Goal: Task Accomplishment & Management: Use online tool/utility

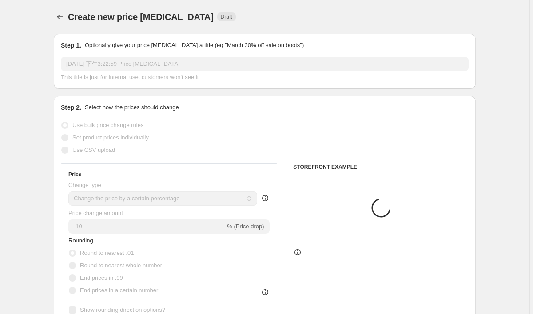
select select "percentage"
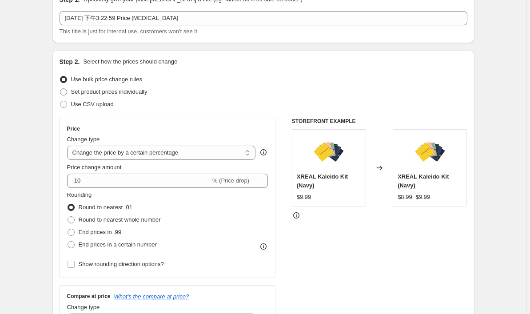
scroll to position [56, 0]
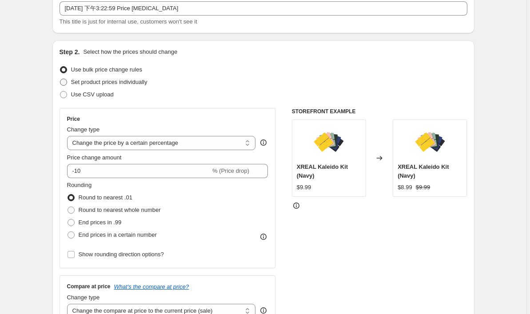
click at [71, 83] on label "Set product prices individually" at bounding box center [104, 82] width 88 height 12
click at [60, 79] on input "Set product prices individually" at bounding box center [60, 79] width 0 height 0
radio input "true"
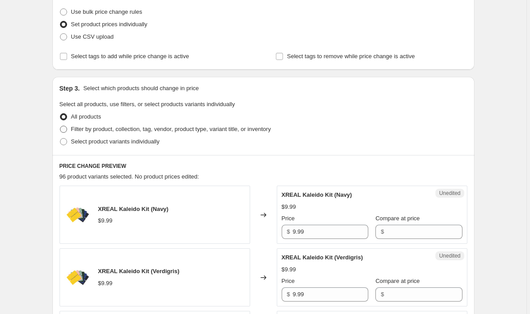
scroll to position [118, 0]
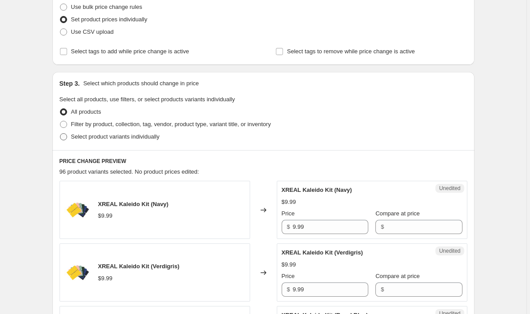
click at [72, 138] on label "Select product variants individually" at bounding box center [110, 137] width 100 height 12
click at [60, 134] on input "Select product variants individually" at bounding box center [60, 133] width 0 height 0
radio input "true"
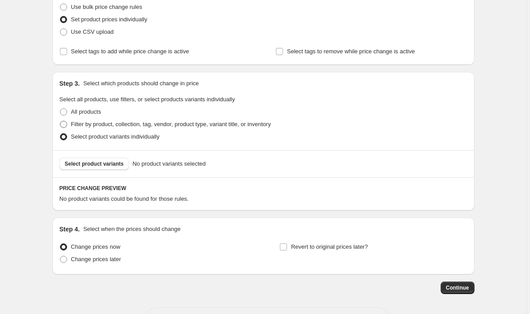
click at [76, 124] on span "Filter by product, collection, tag, vendor, product type, variant title, or inv…" at bounding box center [171, 124] width 200 height 7
click at [60, 121] on input "Filter by product, collection, tag, vendor, product type, variant title, or inv…" at bounding box center [60, 121] width 0 height 0
radio input "true"
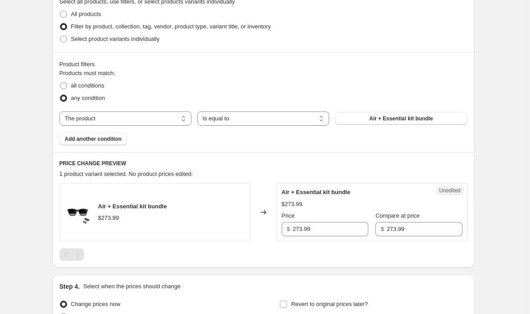
scroll to position [210, 0]
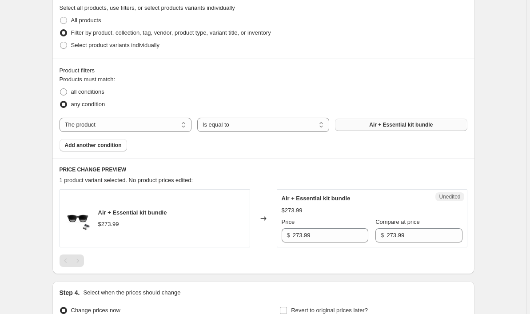
click at [355, 124] on button "Air + Essential kit bundle" at bounding box center [401, 125] width 132 height 12
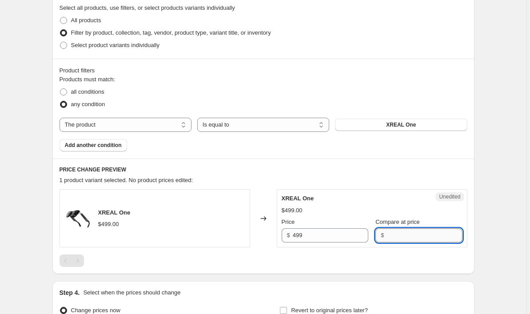
click at [388, 238] on input "Compare at price" at bounding box center [424, 235] width 76 height 14
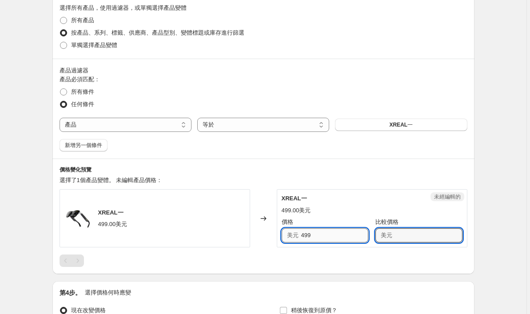
click at [336, 235] on input "499" at bounding box center [334, 235] width 67 height 14
click at [421, 235] on input "比較價格" at bounding box center [428, 235] width 67 height 14
type input "449"
click at [325, 171] on h6 "價格變化預覽" at bounding box center [264, 169] width 408 height 7
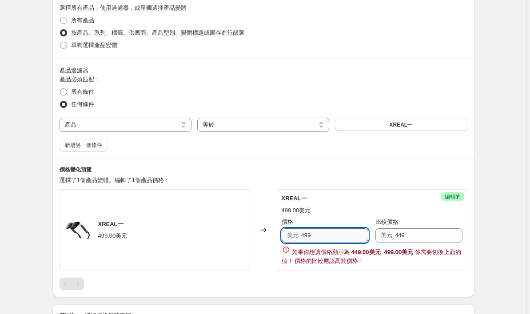
click at [345, 234] on input "499" at bounding box center [334, 235] width 67 height 14
type input "4"
type input "449"
click at [424, 237] on input "449" at bounding box center [428, 235] width 67 height 14
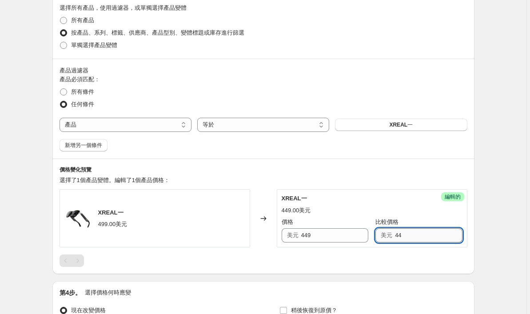
type input "4"
click at [403, 239] on input "比較價格" at bounding box center [428, 235] width 67 height 14
click at [339, 235] on input "449" at bounding box center [334, 235] width 67 height 14
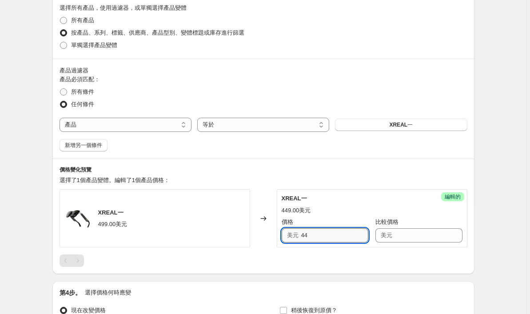
type input "4"
type input "499"
click at [405, 237] on input "比較價格" at bounding box center [428, 235] width 67 height 14
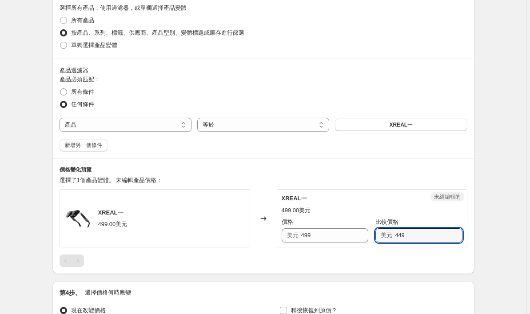
type input "449"
click at [352, 157] on div "產品過濾器 產品必須匹配： 所有條件 任何條件 產品 產品收藏 產品的標籤 產品的供應商 產品型別 產品狀態 變體的標題 庫存數量 產品 等於 不等於 等於 …" at bounding box center [263, 109] width 422 height 100
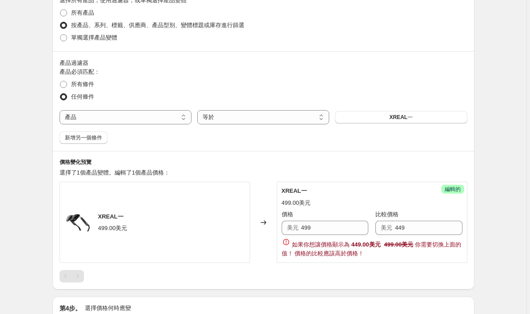
scroll to position [218, 0]
click at [355, 231] on input "499" at bounding box center [334, 227] width 67 height 14
type input "4"
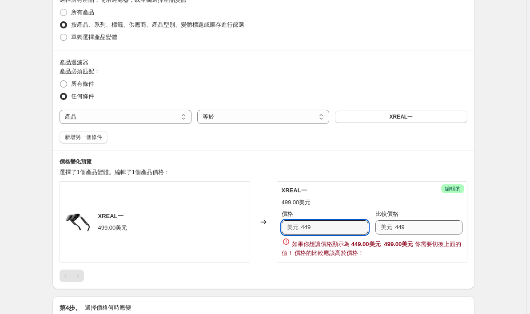
type input "449"
click at [423, 230] on input "449" at bounding box center [428, 227] width 67 height 14
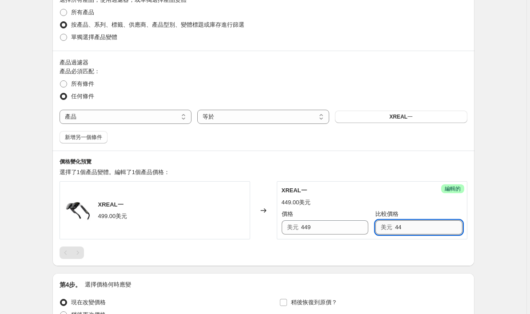
type input "4"
type input "499"
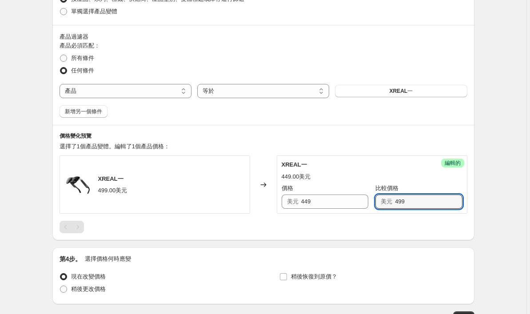
scroll to position [230, 0]
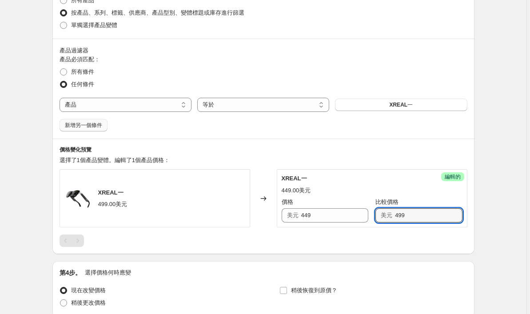
click at [96, 127] on span "新增另一個條件" at bounding box center [83, 125] width 37 height 7
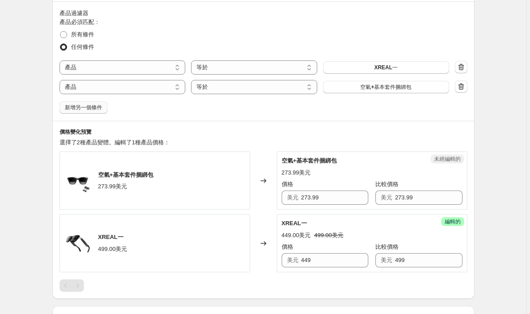
scroll to position [267, 0]
click at [373, 85] on span "空氣+基本套件捆綁包" at bounding box center [385, 86] width 51 height 7
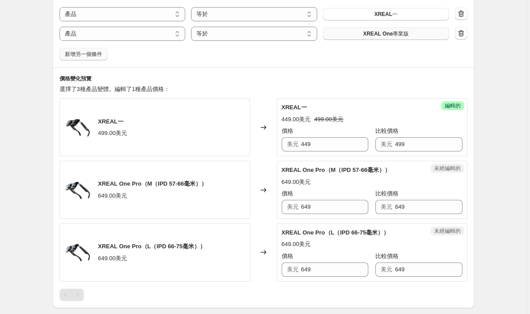
scroll to position [331, 0]
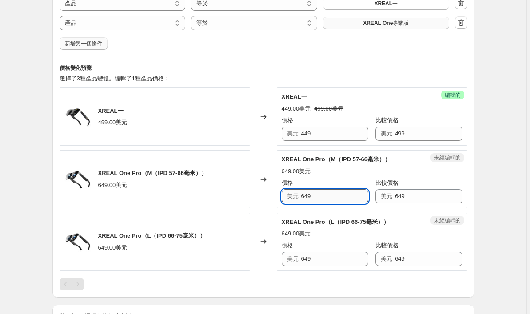
click at [334, 196] on input "649" at bounding box center [334, 196] width 67 height 14
type input "6"
type input "649"
click at [430, 199] on input "649" at bounding box center [428, 196] width 67 height 14
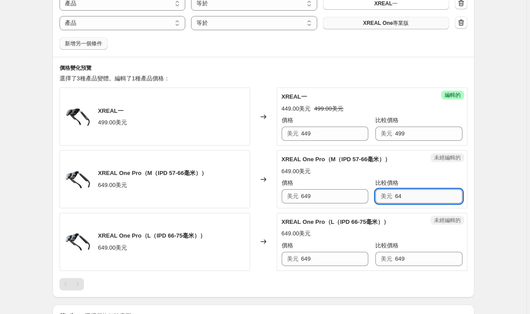
type input "6"
type input "769"
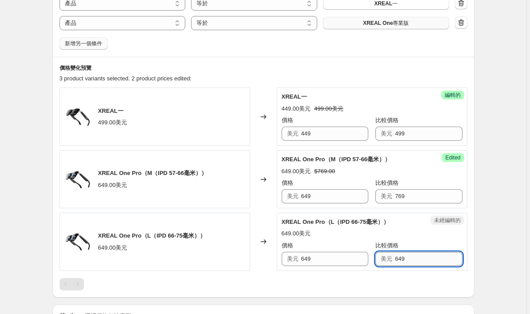
click at [409, 256] on input "649" at bounding box center [428, 259] width 67 height 14
type input "6"
type input "769"
click at [490, 179] on div "建立新的價格變更工作。 此頁面已準備就緒 建立新的價格變更工作 草稿 第1步。 可選給你的價格變化工作一個標題（例如「3月靴子打七折」） [DATE] 下午3…" at bounding box center [263, 52] width 526 height 766
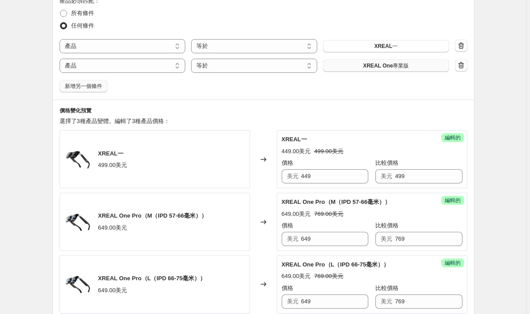
scroll to position [273, 0]
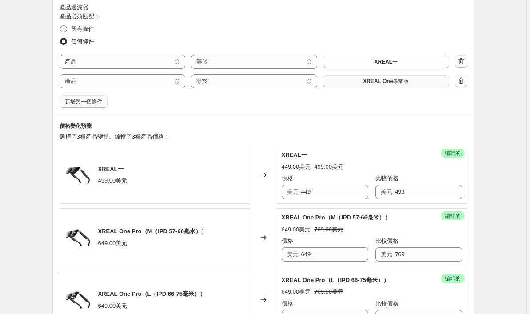
click at [95, 102] on span "新增另一個條件" at bounding box center [83, 101] width 37 height 7
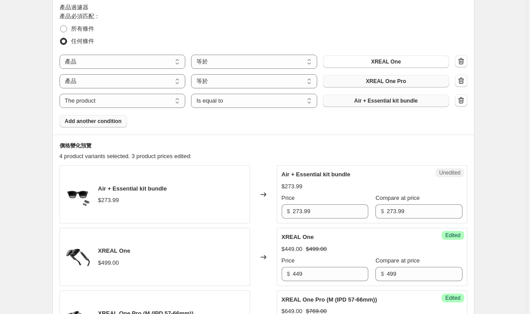
click at [371, 102] on span "Air + Essential kit bundle" at bounding box center [386, 100] width 64 height 7
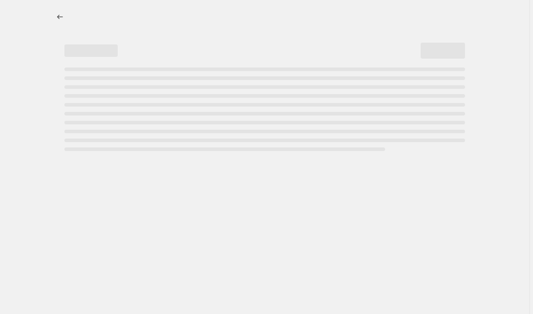
select select "percentage"
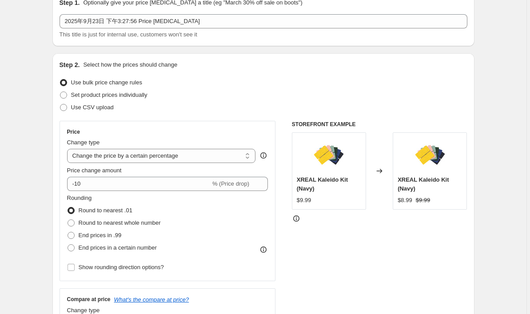
scroll to position [42, 0]
click at [68, 97] on span at bounding box center [64, 95] width 8 height 8
click at [60, 92] on input "Set product prices individually" at bounding box center [60, 92] width 0 height 0
radio input "true"
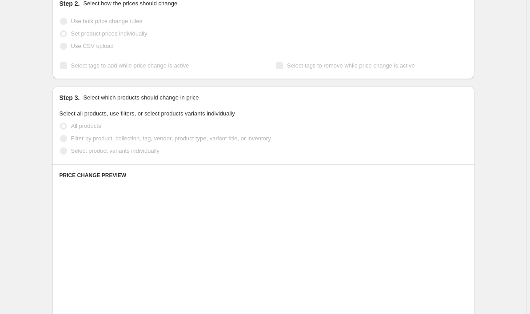
scroll to position [123, 0]
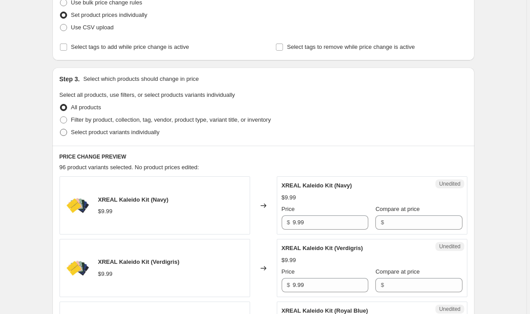
click at [69, 132] on label "Select product variants individually" at bounding box center [110, 132] width 100 height 12
click at [60, 129] on input "Select product variants individually" at bounding box center [60, 129] width 0 height 0
radio input "true"
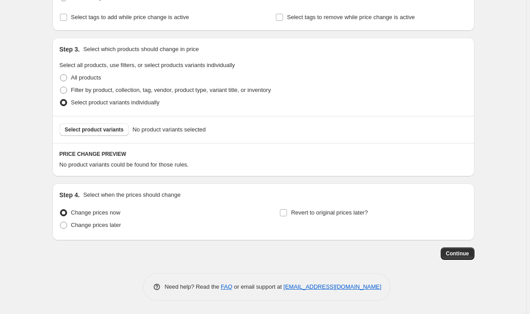
scroll to position [152, 0]
click at [107, 133] on button "Select product variants" at bounding box center [95, 129] width 70 height 12
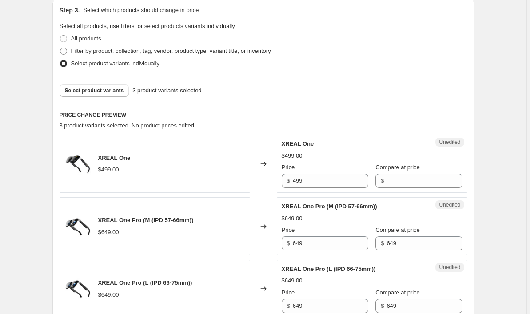
scroll to position [191, 0]
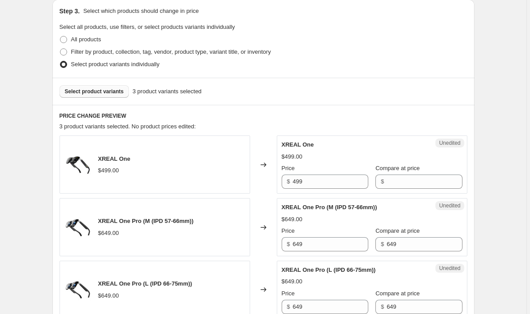
click at [110, 94] on span "Select product variants" at bounding box center [94, 91] width 59 height 7
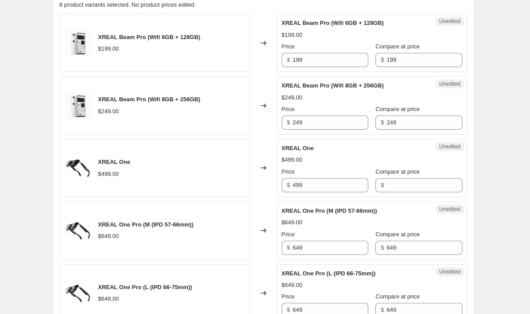
scroll to position [315, 0]
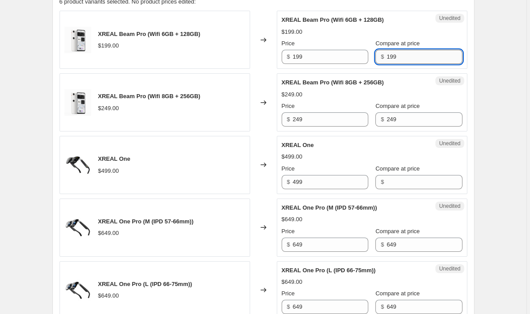
click at [410, 59] on input "199" at bounding box center [424, 57] width 76 height 14
click at [351, 54] on input "199" at bounding box center [331, 57] width 76 height 14
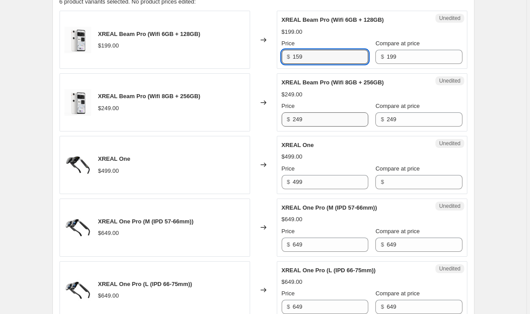
type input "159"
click at [322, 120] on input "249" at bounding box center [331, 119] width 76 height 14
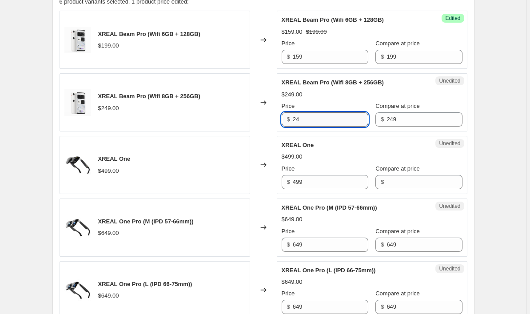
type input "2"
type input "199"
click at [322, 184] on input "499" at bounding box center [331, 182] width 76 height 14
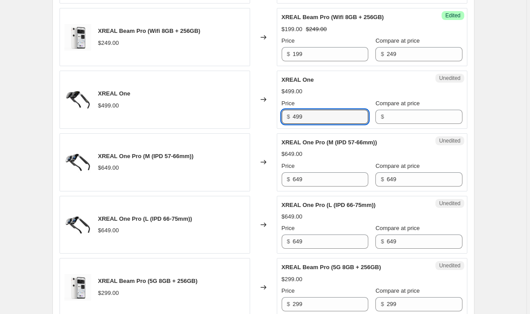
scroll to position [377, 0]
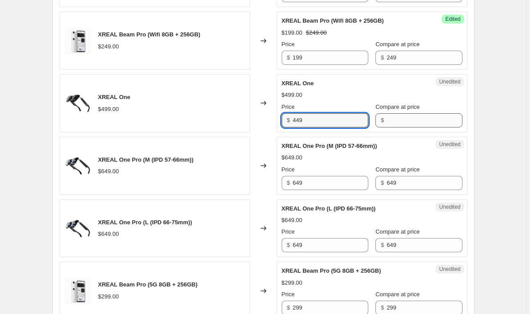
type input "449"
click at [406, 118] on input "Compare at price" at bounding box center [424, 120] width 76 height 14
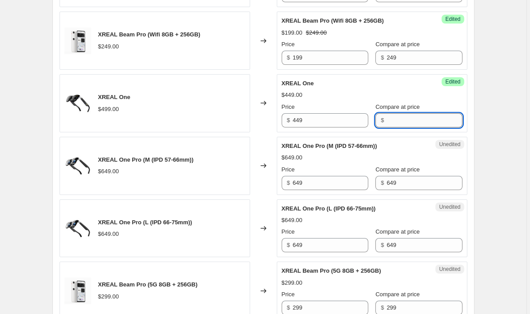
type input "2"
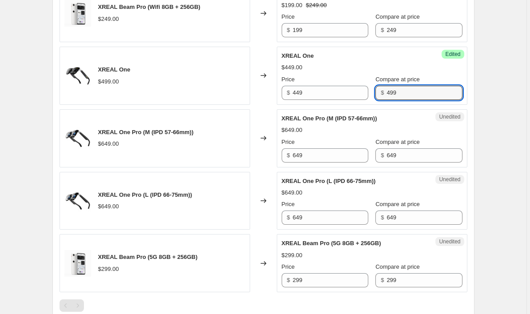
scroll to position [404, 0]
type input "499"
click at [412, 155] on input "649" at bounding box center [424, 156] width 76 height 14
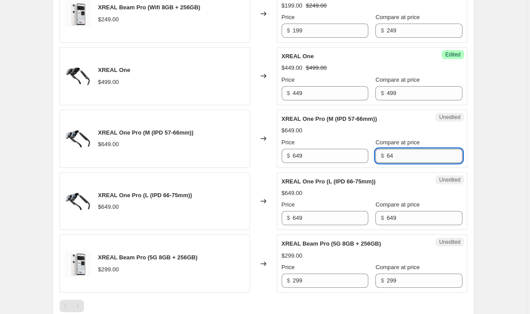
type input "6"
type input "769"
click at [405, 221] on input "649" at bounding box center [424, 218] width 76 height 14
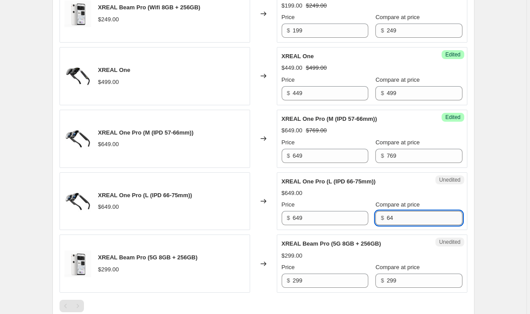
type input "6"
type input "769"
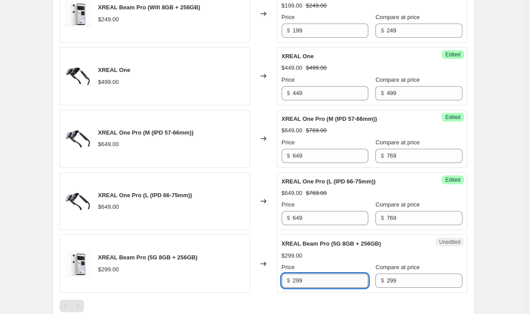
click at [319, 283] on input "299" at bounding box center [331, 281] width 76 height 14
type input "239"
click at [488, 260] on div "Create new price change job. This page is ready Create new price change job Dra…" at bounding box center [263, 26] width 526 height 861
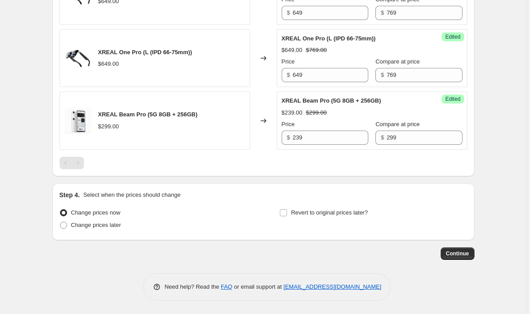
scroll to position [547, 0]
click at [87, 224] on span "Change prices later" at bounding box center [96, 225] width 50 height 7
click at [60, 222] on input "Change prices later" at bounding box center [60, 222] width 0 height 0
radio input "true"
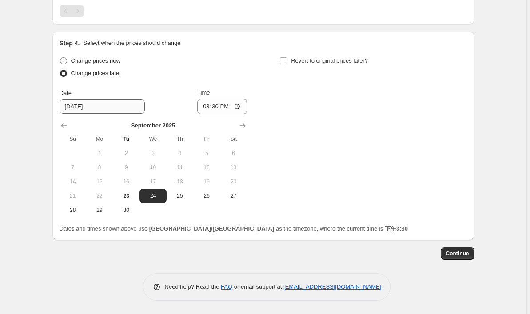
scroll to position [700, 0]
click at [240, 127] on icon "Show next month, October 2025" at bounding box center [242, 125] width 9 height 9
click at [134, 169] on span "7" at bounding box center [126, 167] width 20 height 7
type input "10/7/2025"
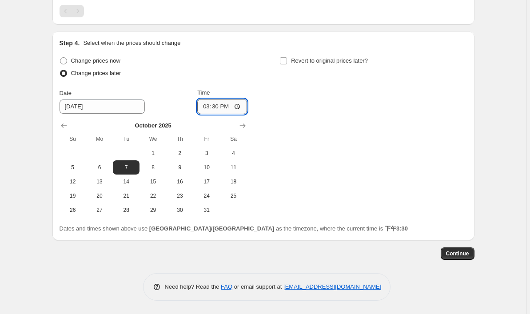
click at [239, 107] on input "15:30" at bounding box center [222, 106] width 50 height 15
type input "15:00"
click at [286, 58] on input "Revert to original prices later?" at bounding box center [283, 60] width 7 height 7
checkbox input "true"
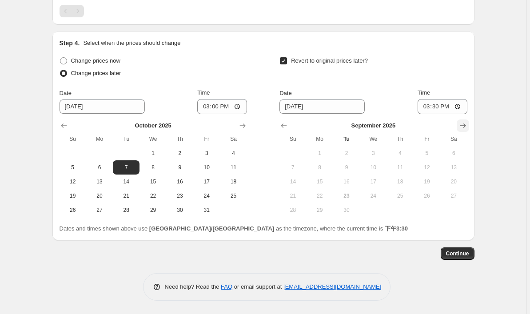
click at [462, 125] on icon "Show next month, October 2025" at bounding box center [462, 125] width 9 height 9
click at [400, 171] on span "9" at bounding box center [400, 167] width 20 height 7
type input "10/9/2025"
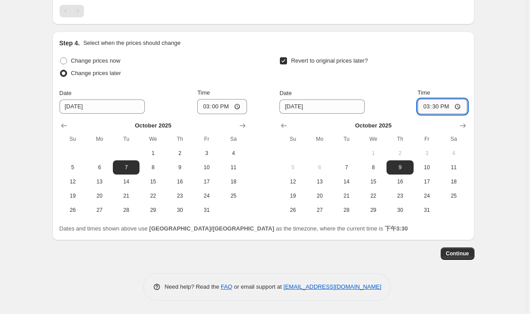
click at [458, 110] on input "15:30" at bounding box center [443, 106] width 50 height 15
type input "15:00"
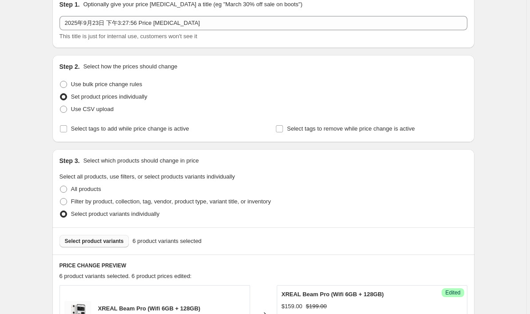
scroll to position [42, 0]
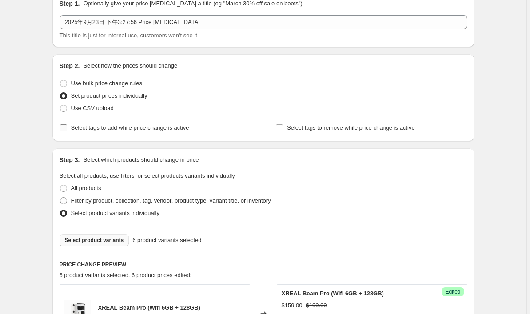
click at [66, 126] on input "Select tags to add while price change is active" at bounding box center [63, 127] width 7 height 7
checkbox input "true"
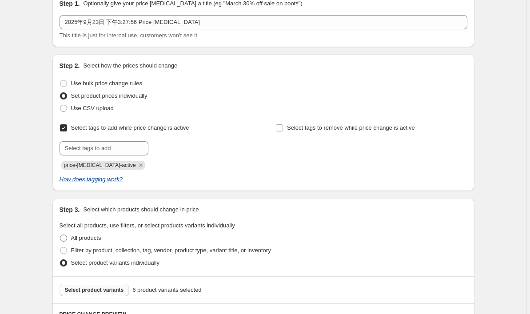
click at [86, 180] on icon "How does tagging work?" at bounding box center [91, 179] width 63 height 7
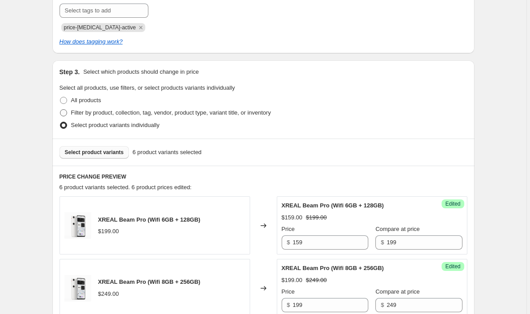
scroll to position [179, 0]
click at [91, 30] on span "price-change-job-active" at bounding box center [100, 28] width 72 height 6
click at [84, 30] on span "price-change-job-active" at bounding box center [100, 28] width 72 height 6
click at [91, 13] on input "text" at bounding box center [104, 11] width 89 height 14
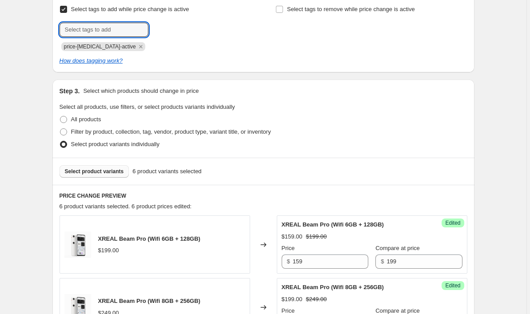
scroll to position [161, 0]
click at [203, 51] on div "Select tags to add while price change is active Submit price-change-job-active …" at bounding box center [264, 34] width 408 height 62
click at [117, 48] on span "price-change-job-active" at bounding box center [100, 46] width 72 height 6
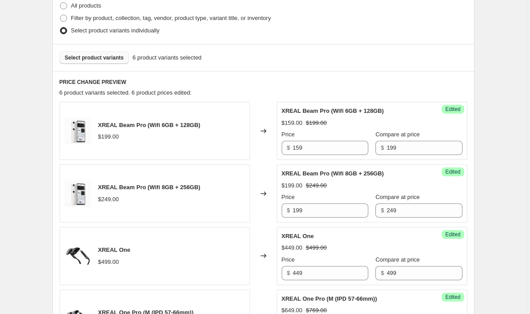
scroll to position [262, 0]
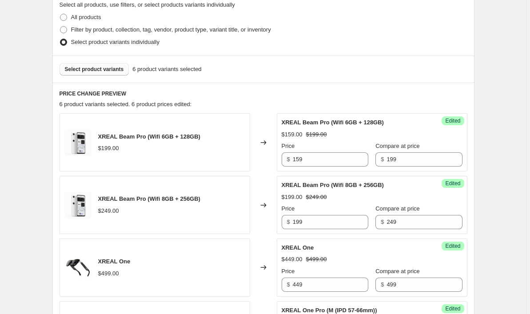
click at [118, 71] on span "Select product variants" at bounding box center [94, 69] width 59 height 7
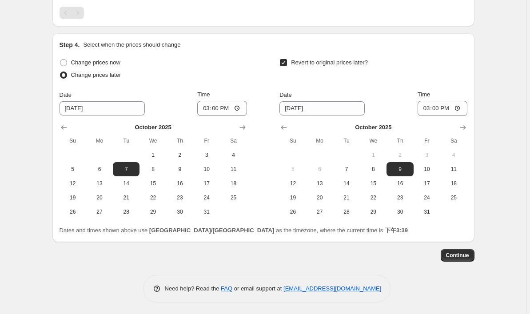
scroll to position [621, 0]
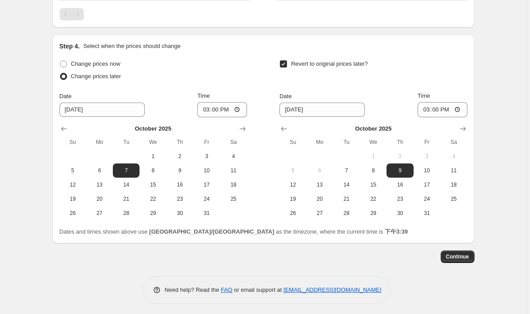
click at [448, 260] on span "Continue" at bounding box center [457, 256] width 23 height 7
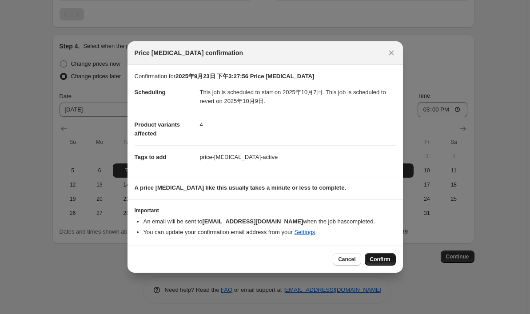
click at [382, 258] on span "Confirm" at bounding box center [380, 259] width 20 height 7
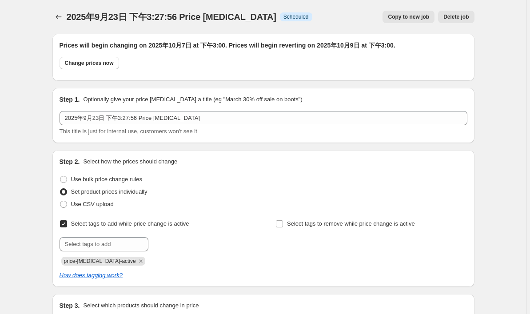
scroll to position [2, 0]
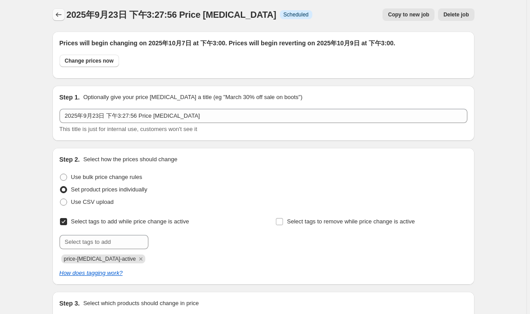
click at [60, 16] on icon "Price change jobs" at bounding box center [58, 14] width 9 height 9
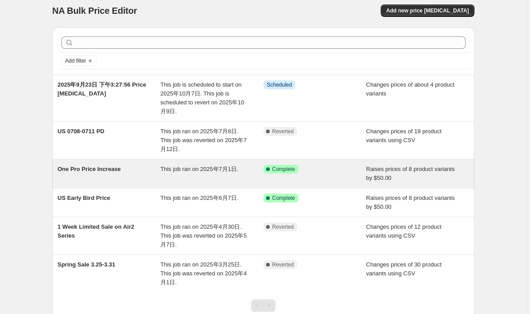
scroll to position [4, 0]
